Goal: Task Accomplishment & Management: Manage account settings

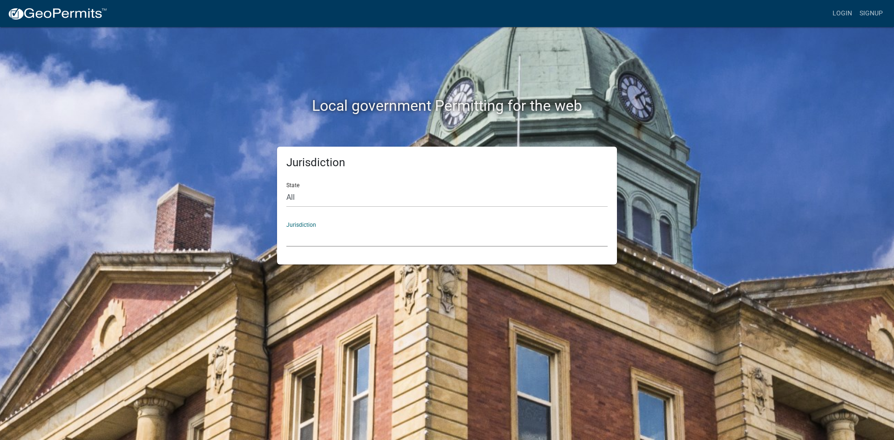
click at [317, 237] on select "[GEOGRAPHIC_DATA], [US_STATE] [GEOGRAPHIC_DATA], [US_STATE][PERSON_NAME][GEOGRA…" at bounding box center [446, 237] width 321 height 19
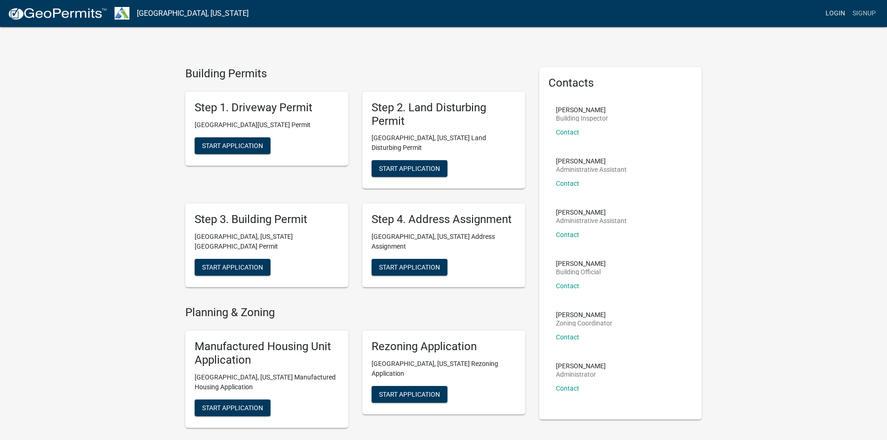
click at [834, 11] on link "Login" at bounding box center [834, 14] width 27 height 18
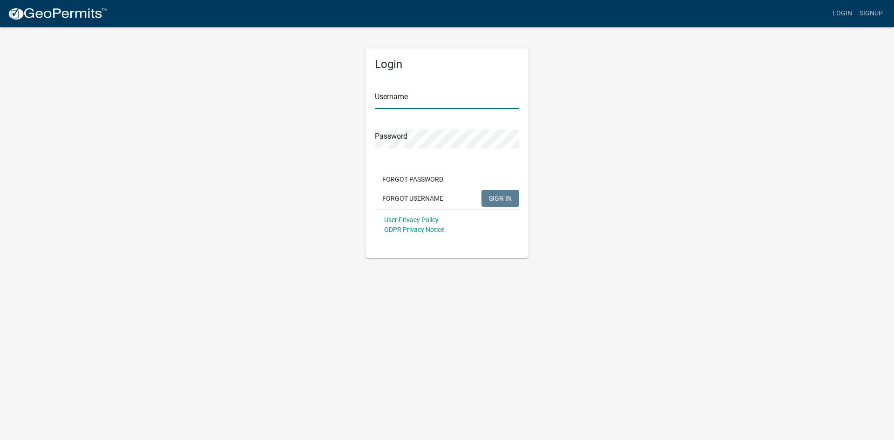
type input "sjcon12"
click at [505, 202] on span "SIGN IN" at bounding box center [500, 197] width 23 height 7
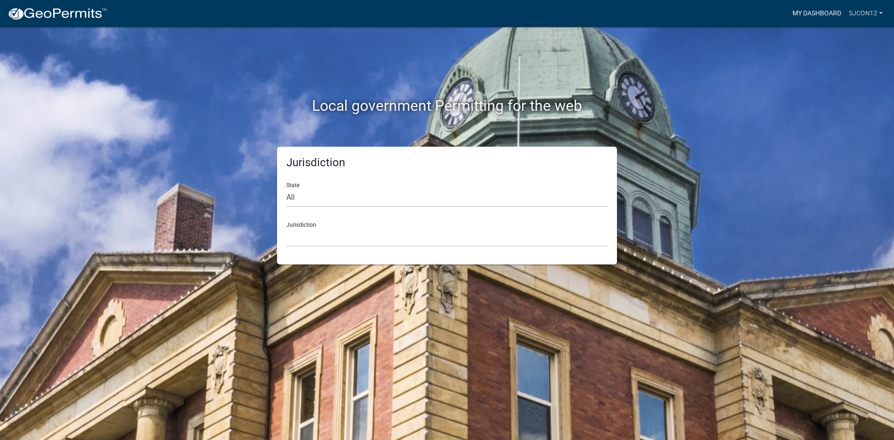
click at [796, 9] on link "My Dashboard" at bounding box center [816, 14] width 56 height 18
